Goal: Book appointment/travel/reservation

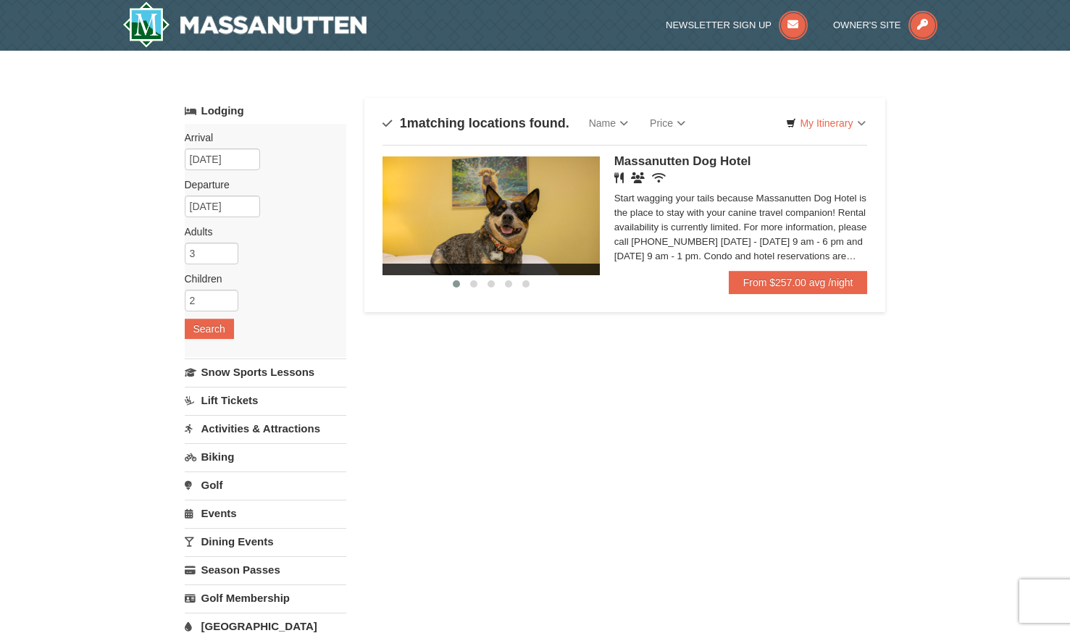
click at [502, 194] on img at bounding box center [491, 216] width 217 height 119
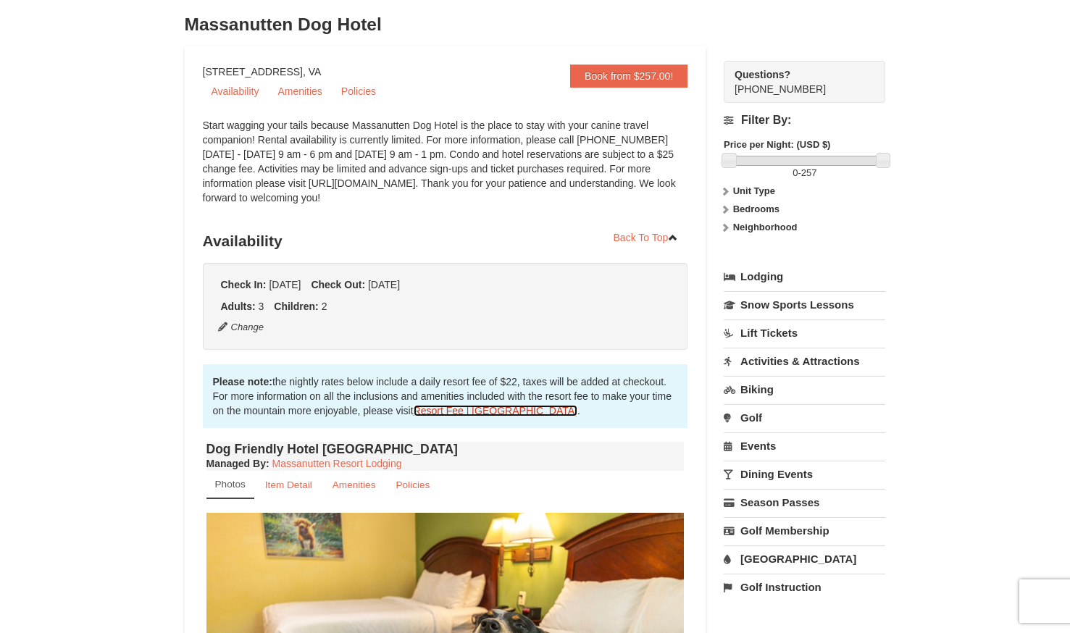
scroll to position [102, 0]
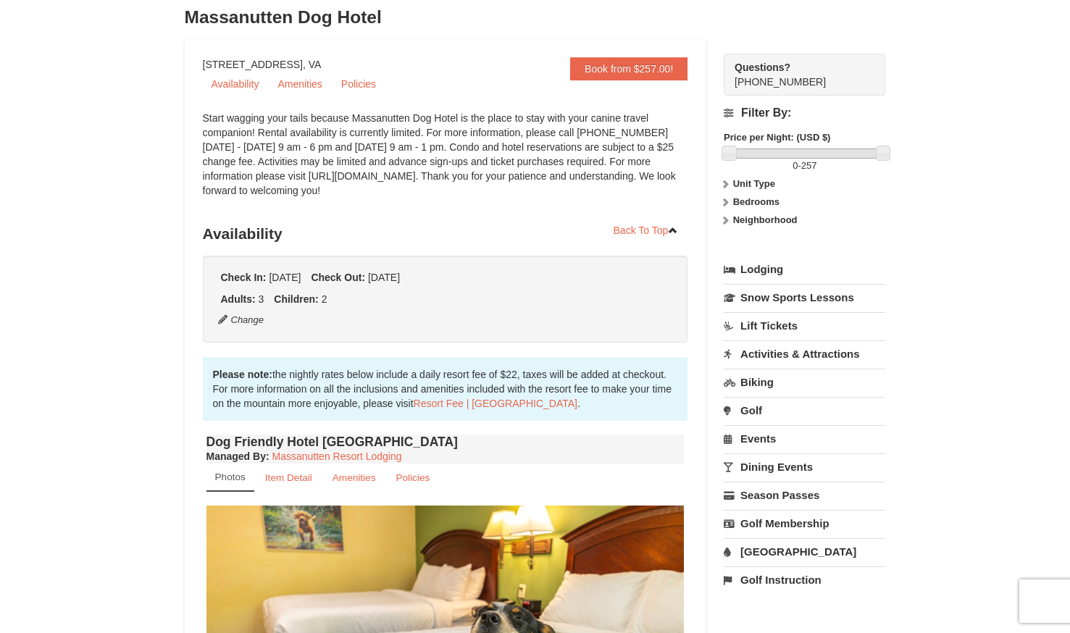
click at [723, 189] on div "Book from $257.00! 1822 Resort Drive, Massanutten, VA Availability Amenities Po…" at bounding box center [536, 607] width 702 height 1136
click at [725, 186] on icon at bounding box center [725, 184] width 10 height 10
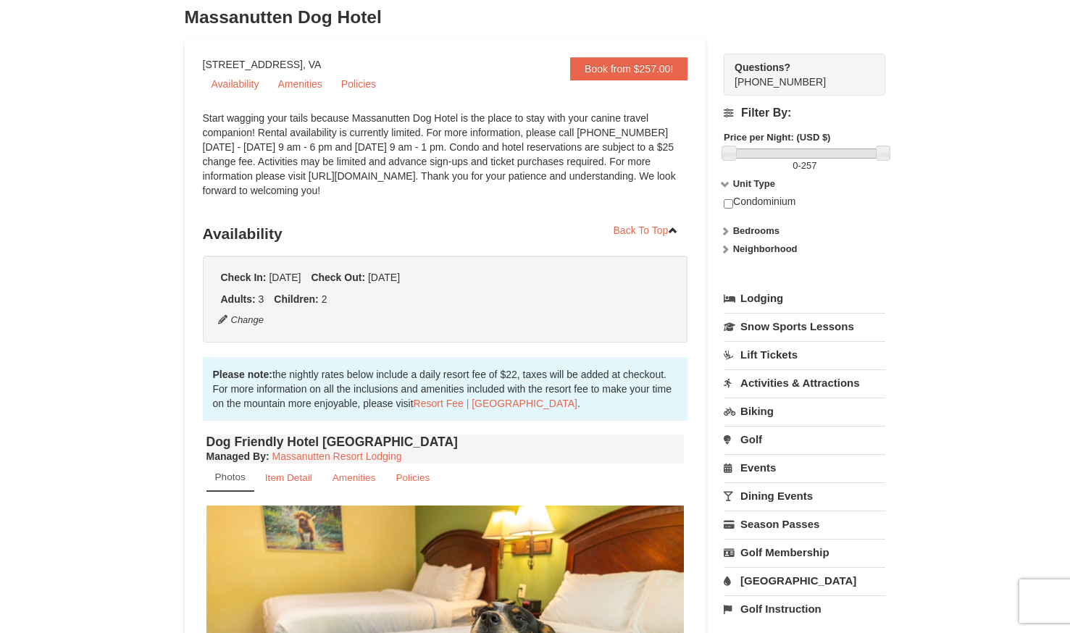
click at [726, 186] on icon at bounding box center [725, 184] width 10 height 10
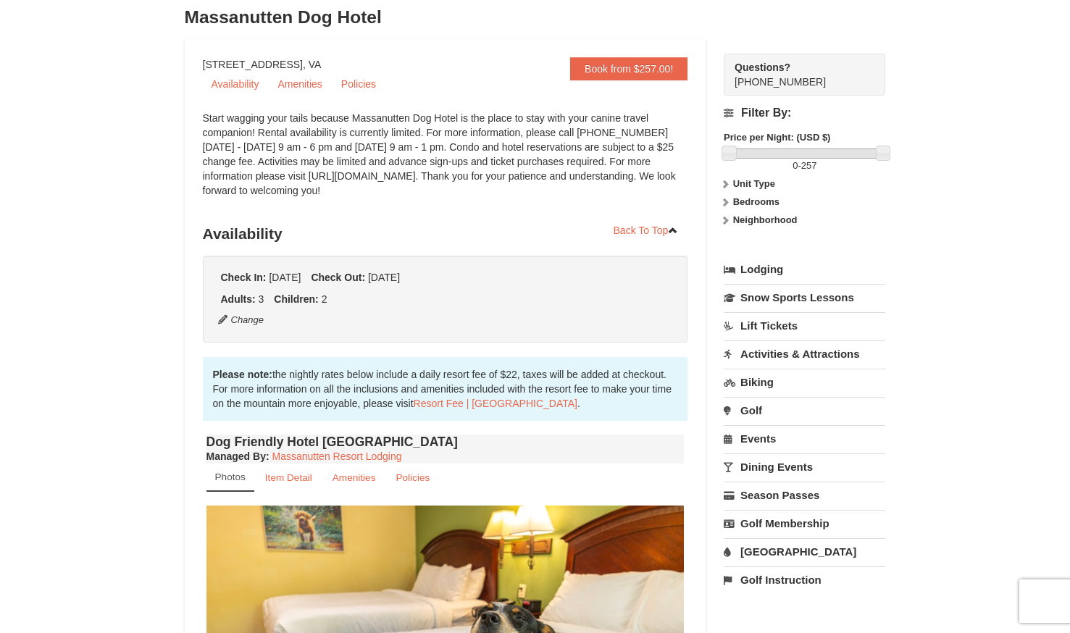
click at [723, 202] on icon at bounding box center [725, 202] width 10 height 10
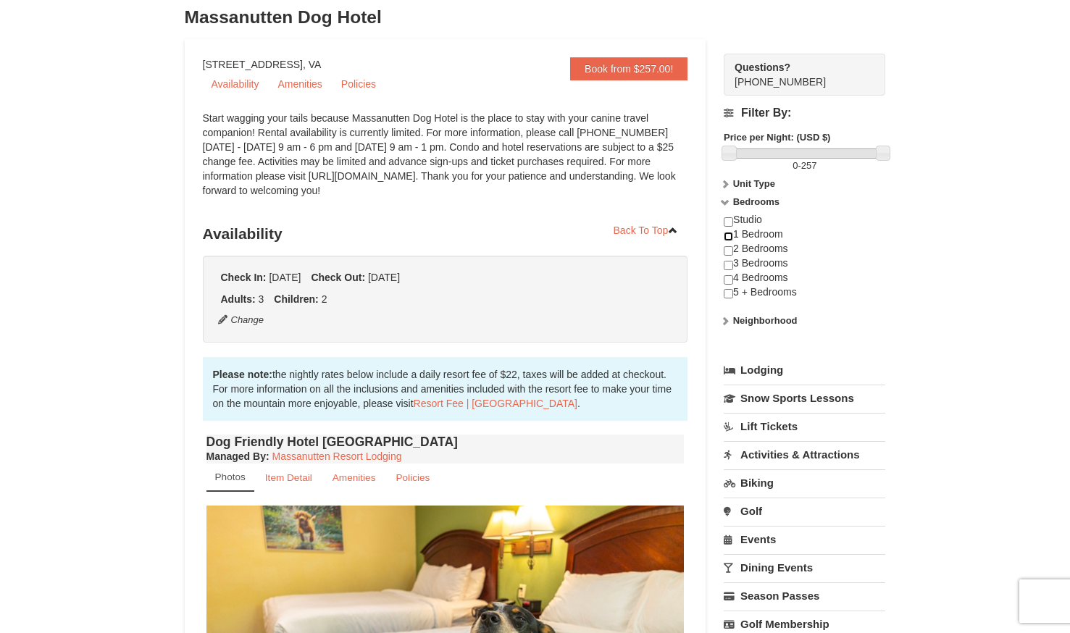
click at [732, 236] on input "checkbox" at bounding box center [728, 236] width 9 height 9
checkbox input "true"
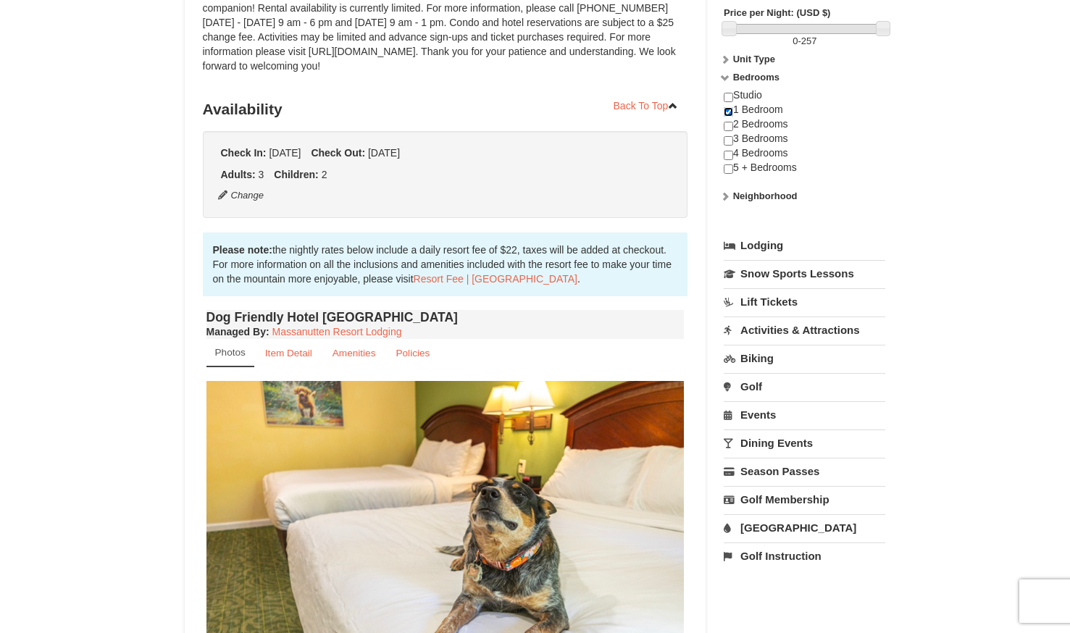
scroll to position [229, 0]
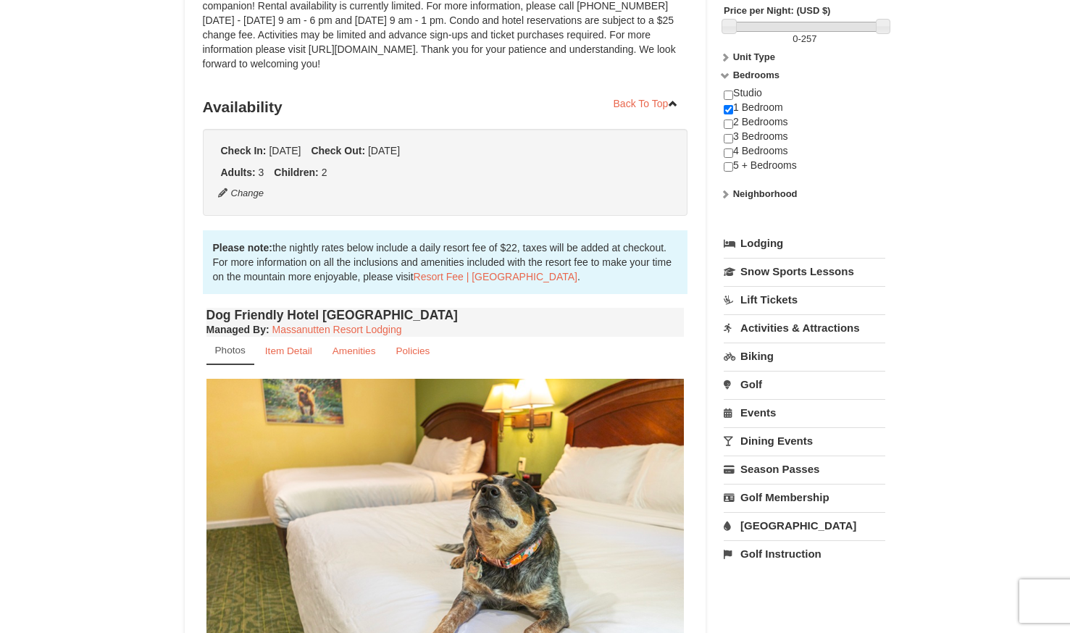
click at [774, 300] on link "Lift Tickets" at bounding box center [805, 299] width 162 height 27
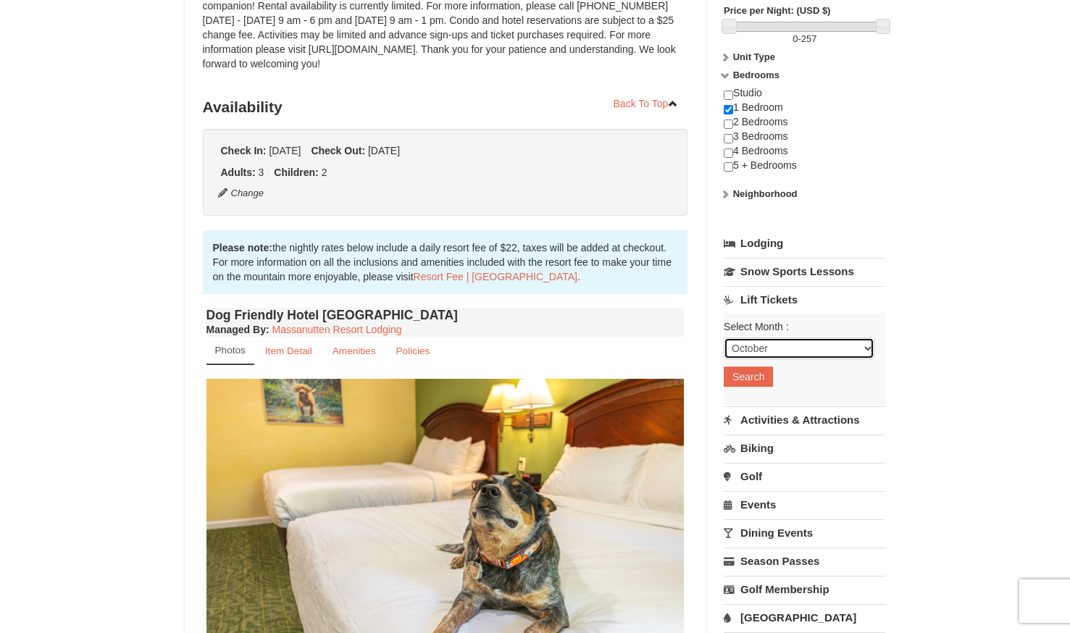
click at [771, 353] on select "October November December January February March April May June July August Sep…" at bounding box center [799, 349] width 151 height 22
click at [724, 338] on select "October November December January February March April May June July August Sep…" at bounding box center [799, 349] width 151 height 22
click at [751, 378] on button "Search" at bounding box center [748, 377] width 49 height 20
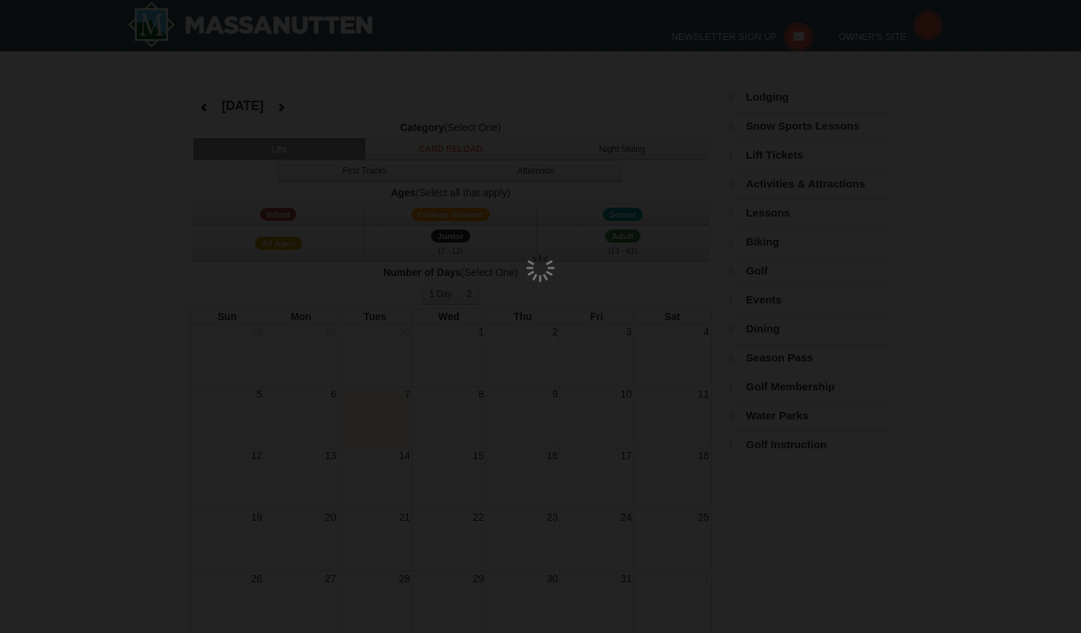
select select "10"
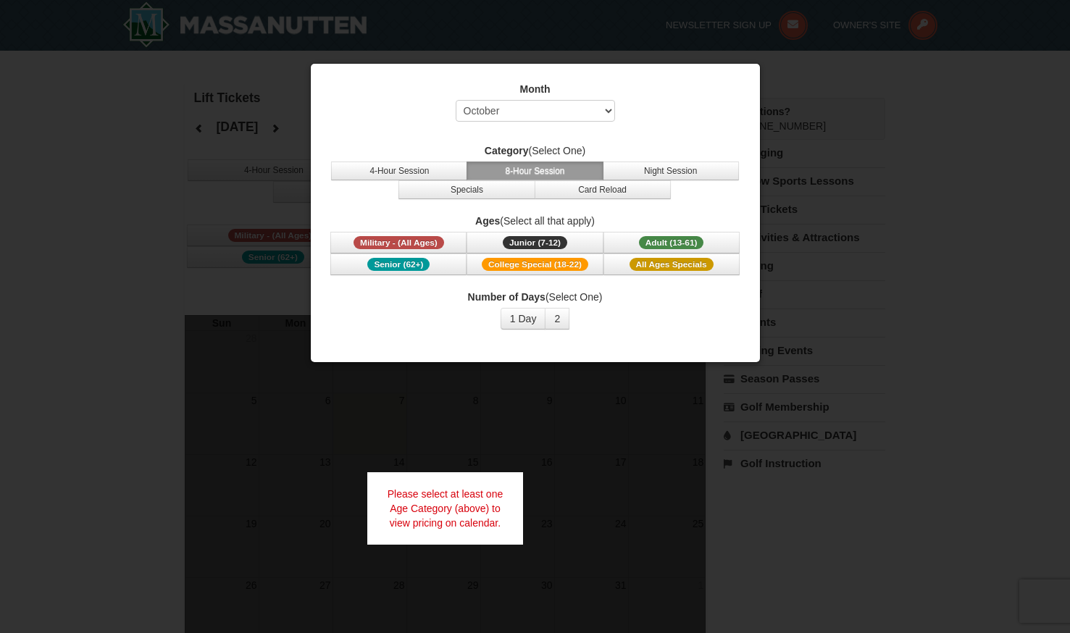
click at [809, 104] on div at bounding box center [535, 316] width 1070 height 633
